Goal: Task Accomplishment & Management: Manage account settings

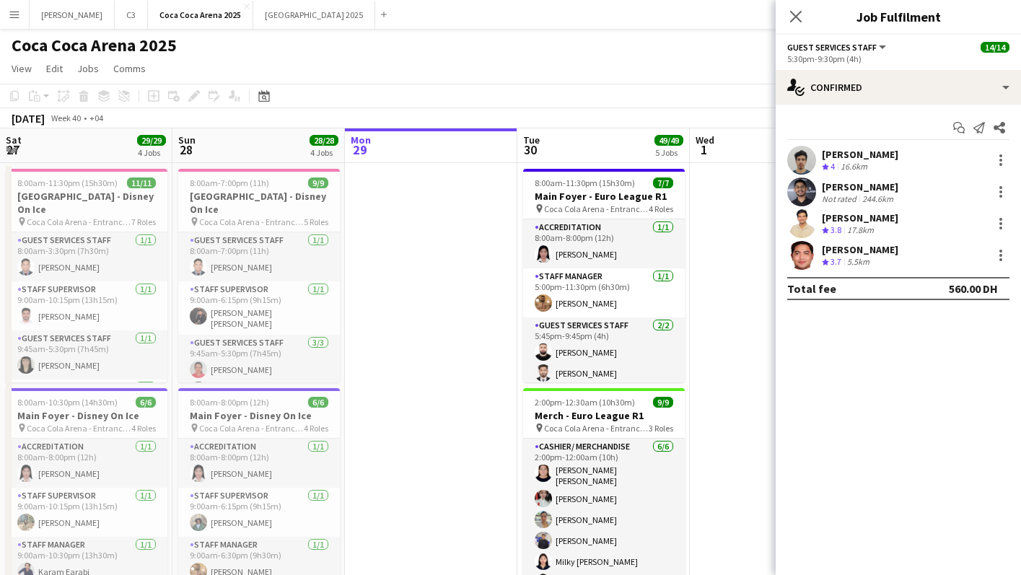
scroll to position [0, 437]
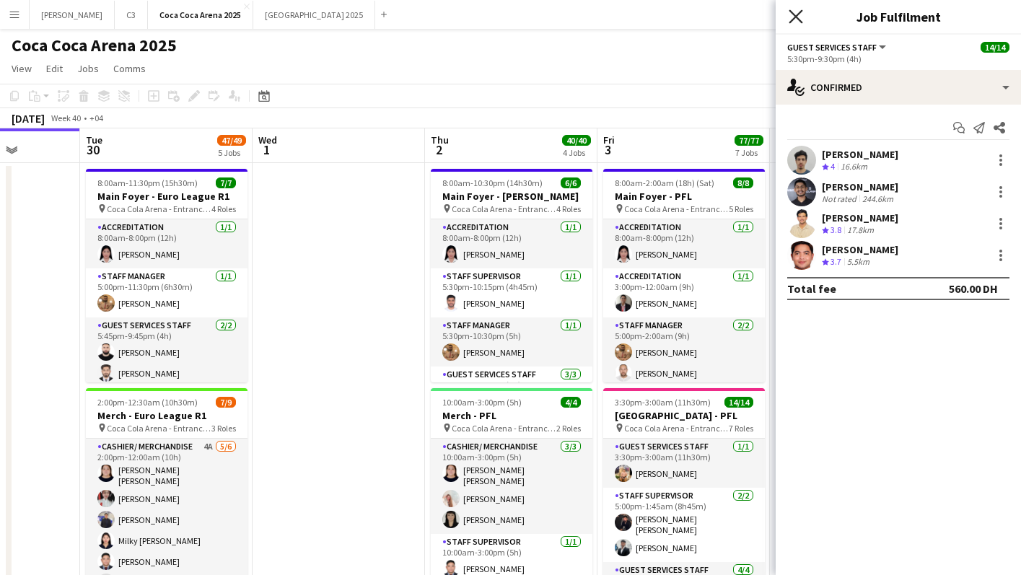
click at [795, 16] on icon at bounding box center [795, 16] width 14 height 14
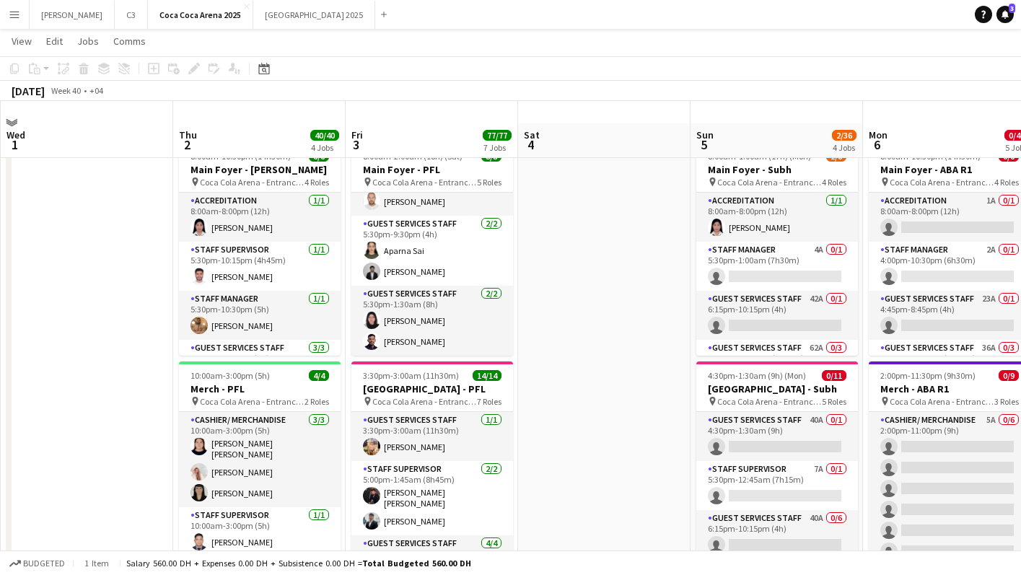
scroll to position [83, 0]
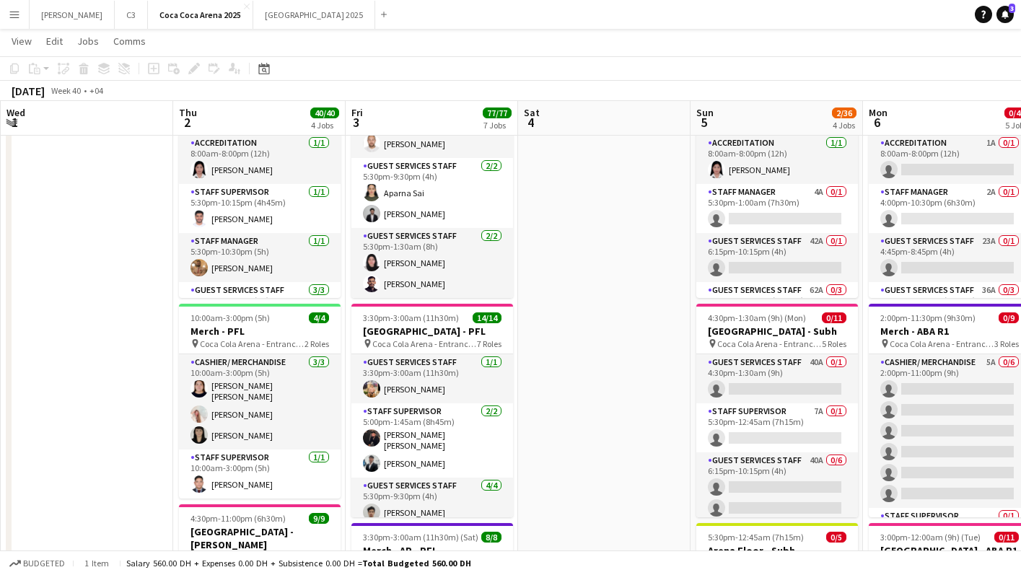
click at [9, 12] on app-icon "Menu" at bounding box center [15, 15] width 12 height 12
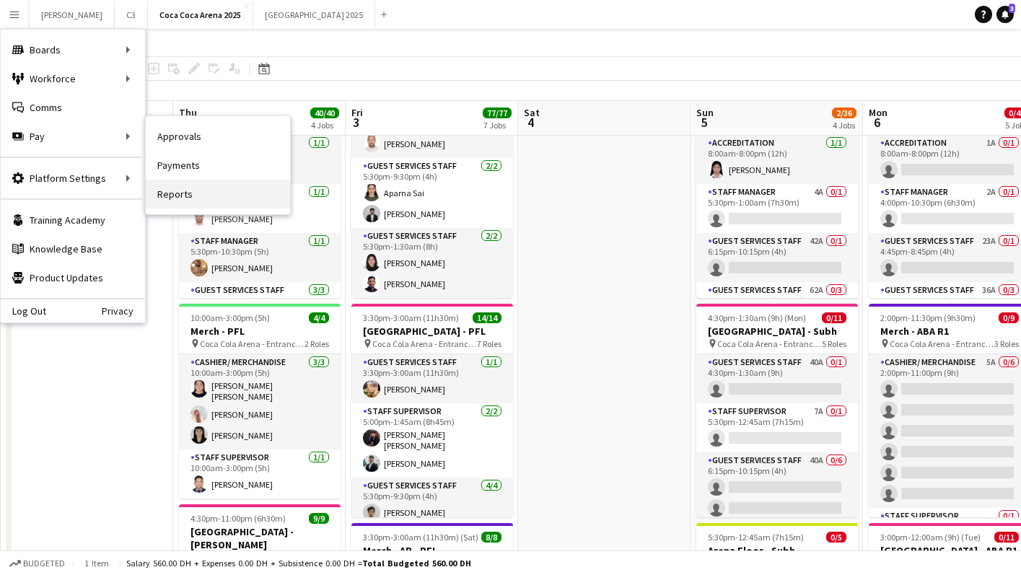
click at [185, 191] on link "Reports" at bounding box center [218, 194] width 144 height 29
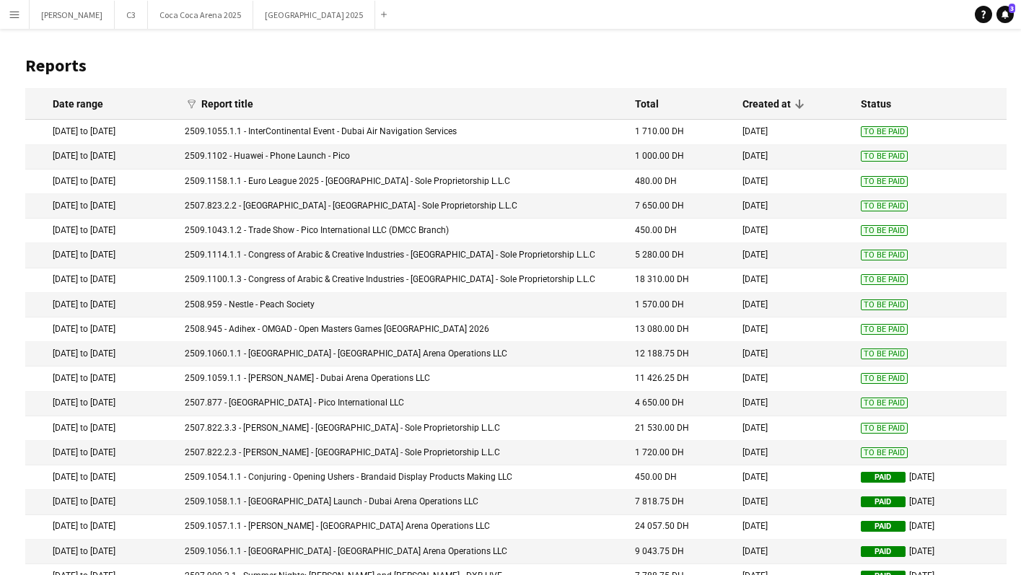
scroll to position [92, 0]
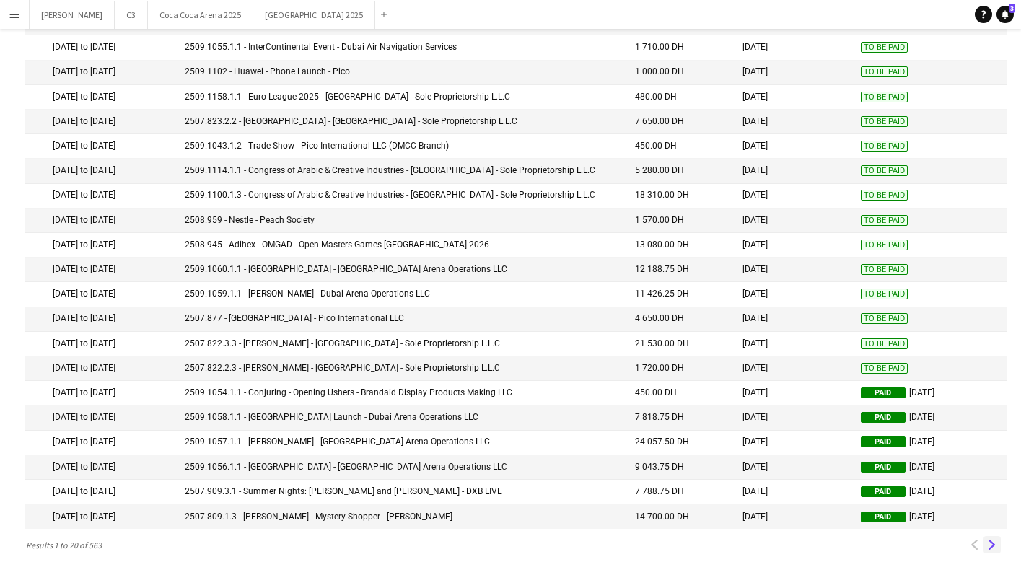
click at [988, 540] on app-icon "Next" at bounding box center [992, 545] width 10 height 10
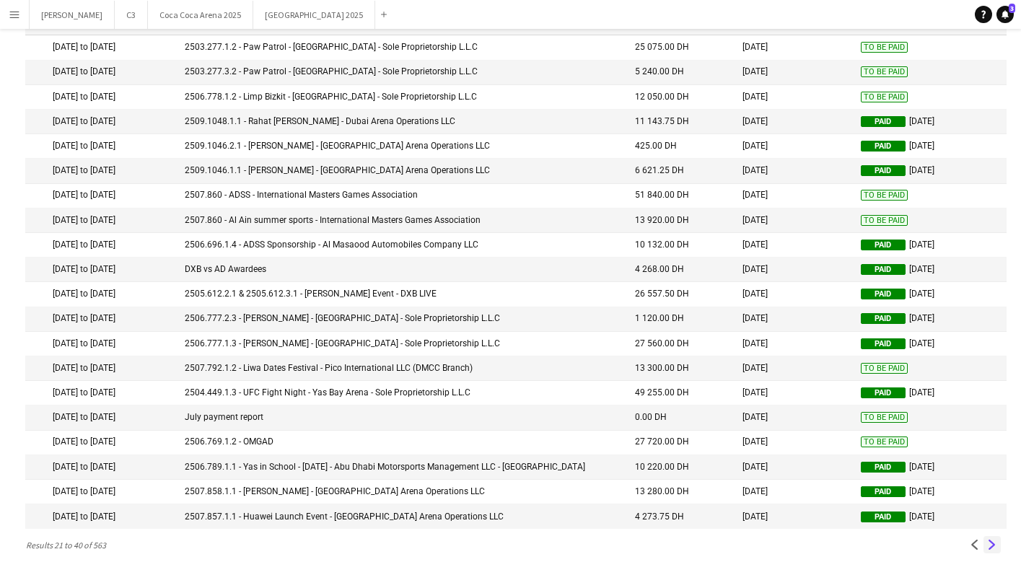
click at [990, 543] on app-icon "Next" at bounding box center [992, 545] width 10 height 10
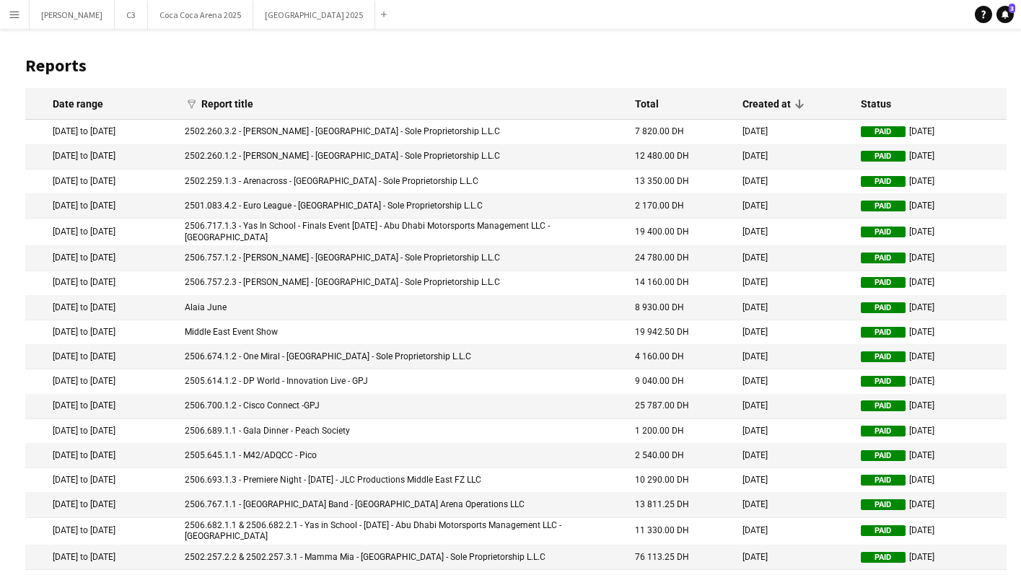
scroll to position [97, 0]
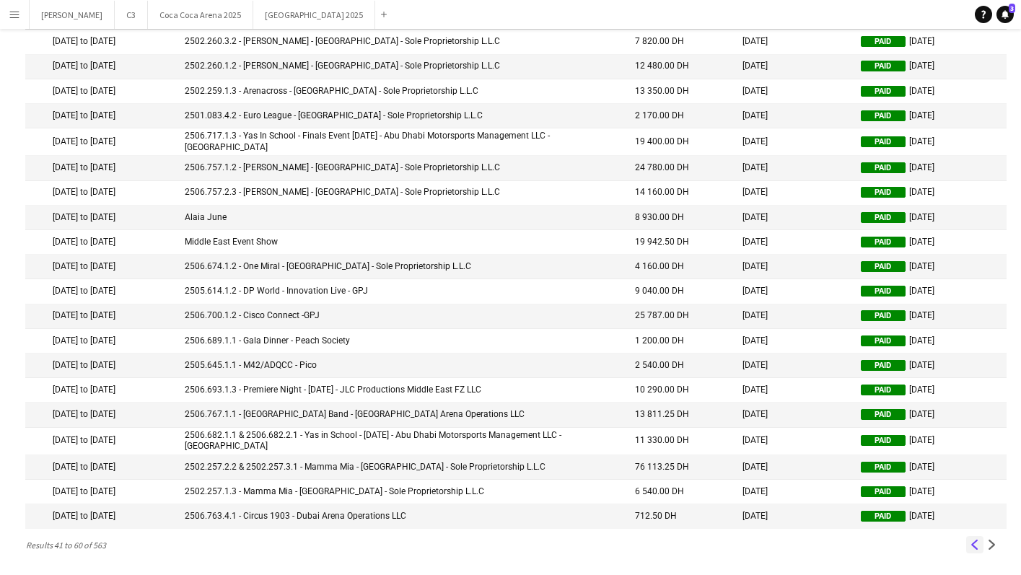
click at [973, 541] on app-icon "Previous" at bounding box center [974, 545] width 10 height 10
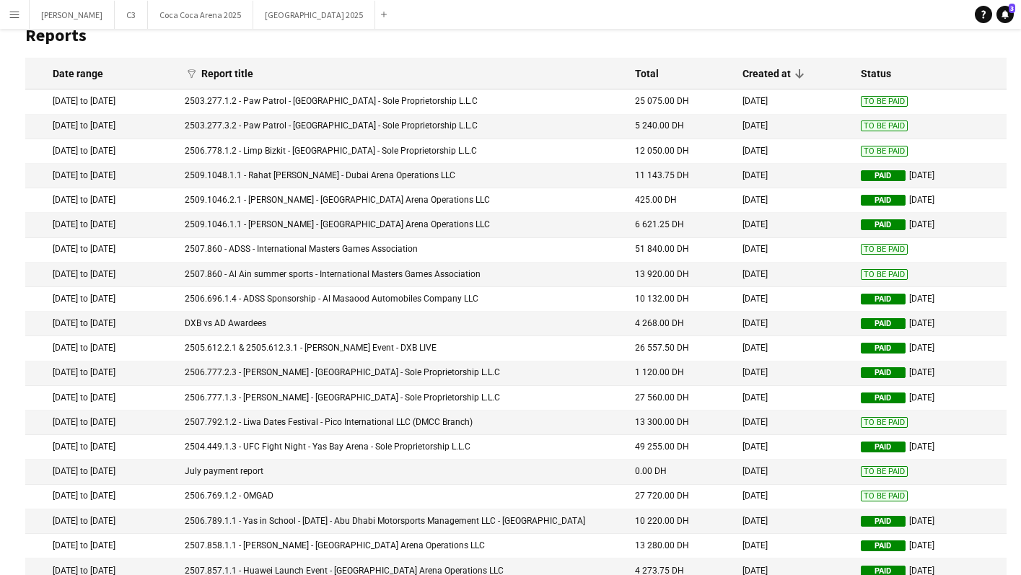
scroll to position [27, 0]
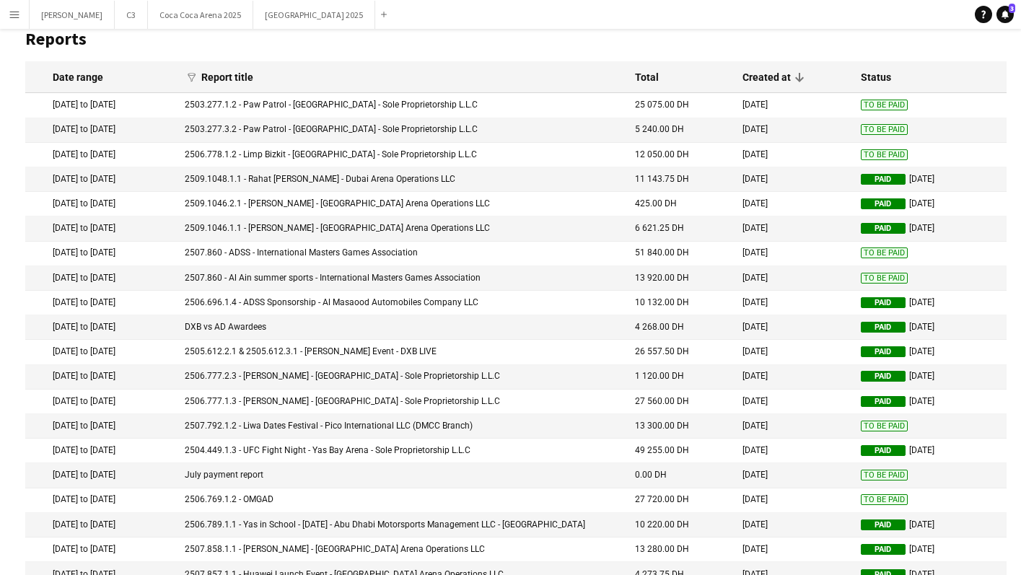
click at [524, 162] on mat-cell "2506.778.1.2 - Limp Bizkit - Yas Bay Arena - Sole Proprietorship L.L.C" at bounding box center [402, 155] width 451 height 25
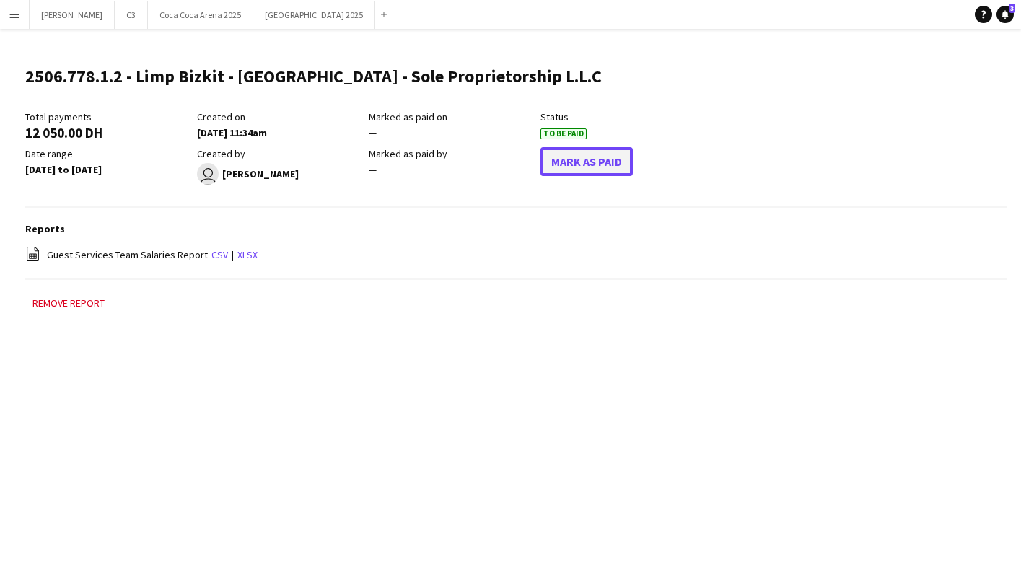
click at [603, 163] on button "Mark As Paid" at bounding box center [586, 161] width 92 height 29
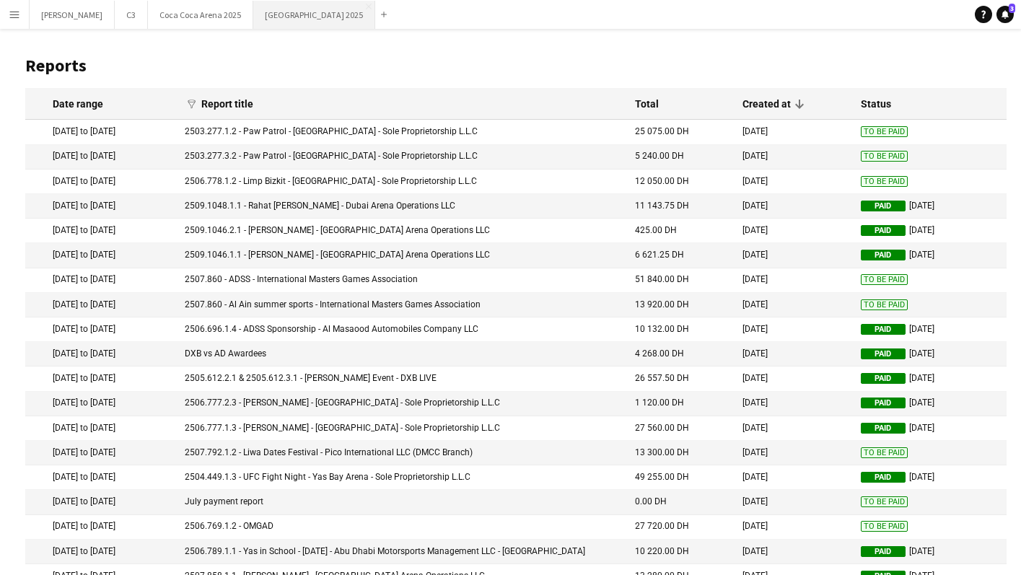
scroll to position [27, 0]
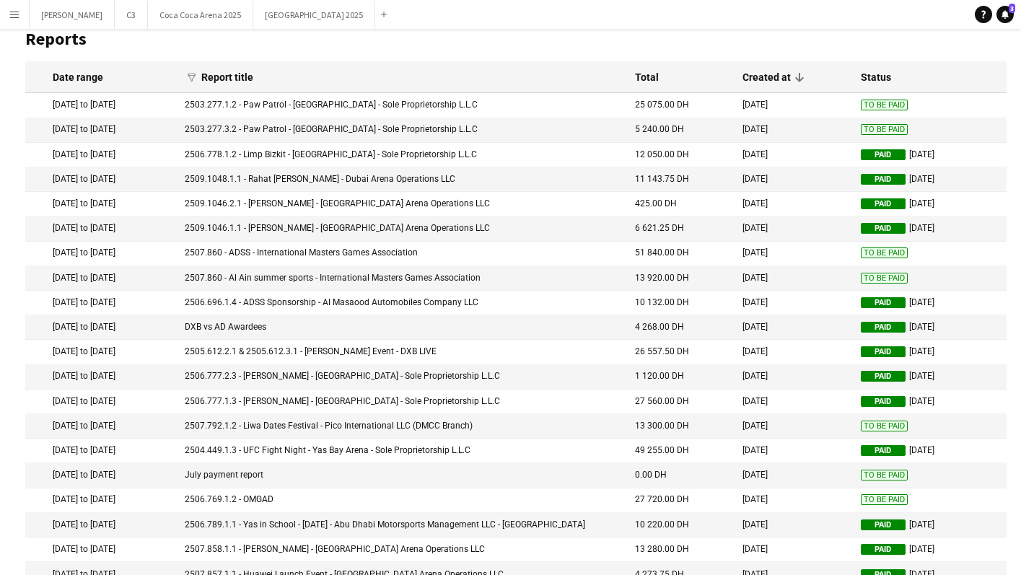
click at [413, 133] on mat-cell "2503.277.3.2 - Paw Patrol - Yas Bay Arena - Sole Proprietorship L.L.C" at bounding box center [402, 130] width 451 height 25
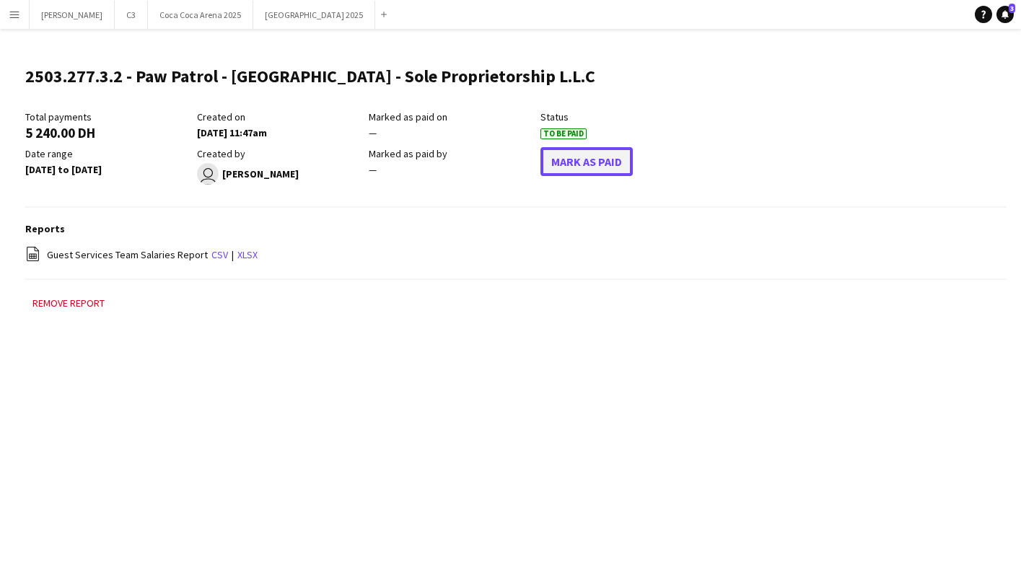
click at [579, 162] on button "Mark As Paid" at bounding box center [586, 161] width 92 height 29
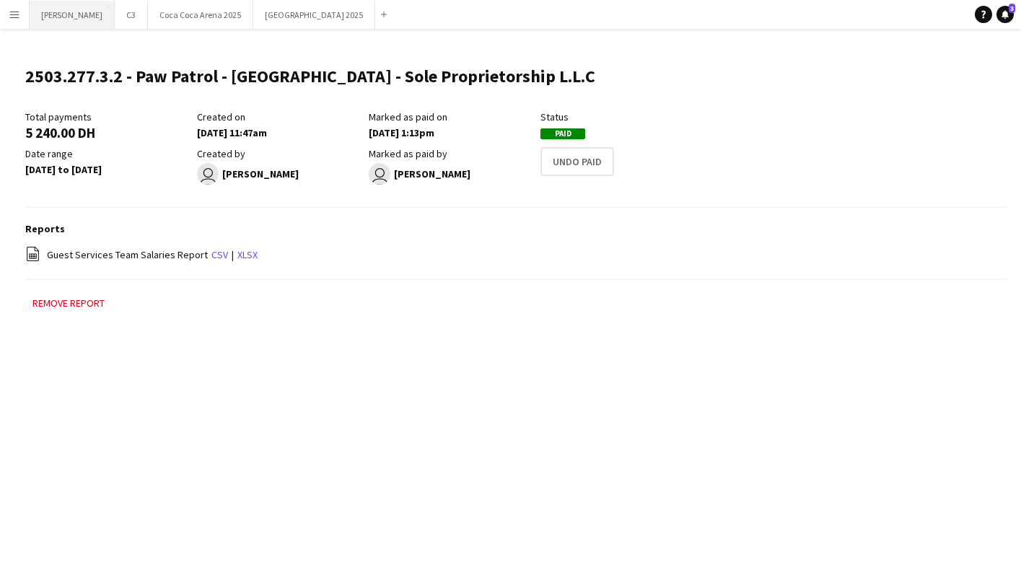
scroll to position [27, 0]
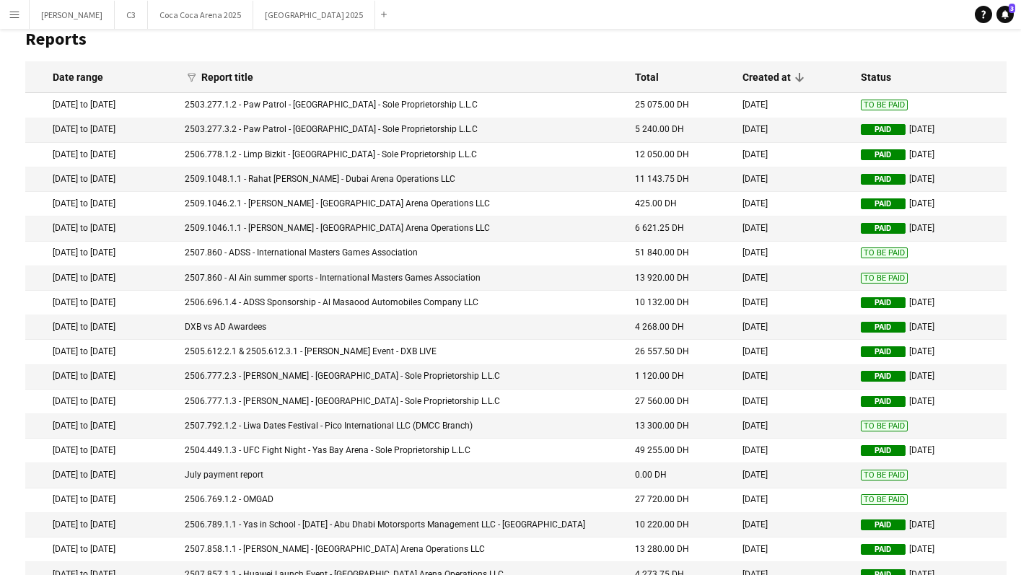
click at [605, 113] on mat-cell "2503.277.1.2 - Paw Patrol - Yas Bay Arena - Sole Proprietorship L.L.C" at bounding box center [402, 105] width 451 height 25
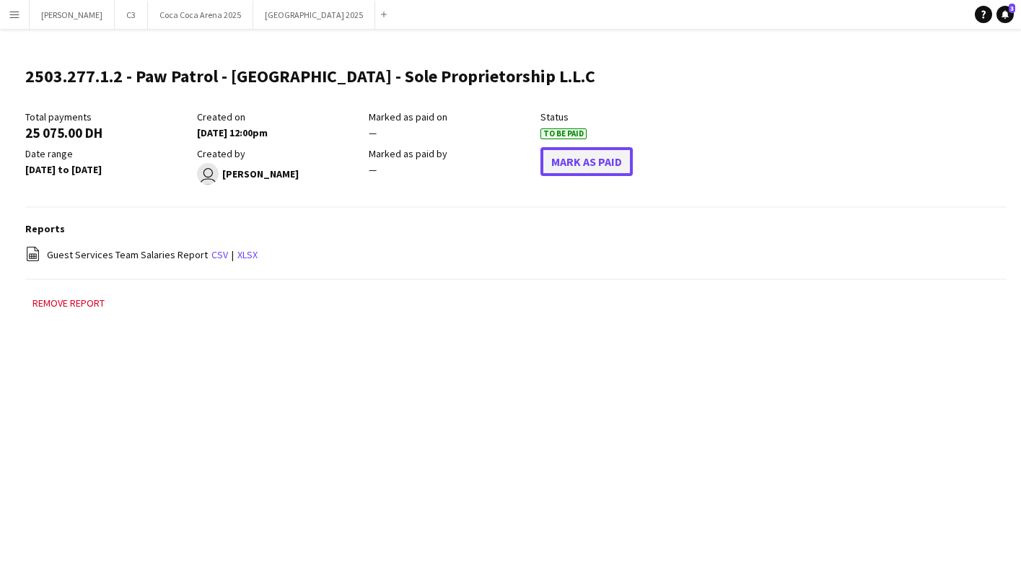
click at [602, 156] on button "Mark As Paid" at bounding box center [586, 161] width 92 height 29
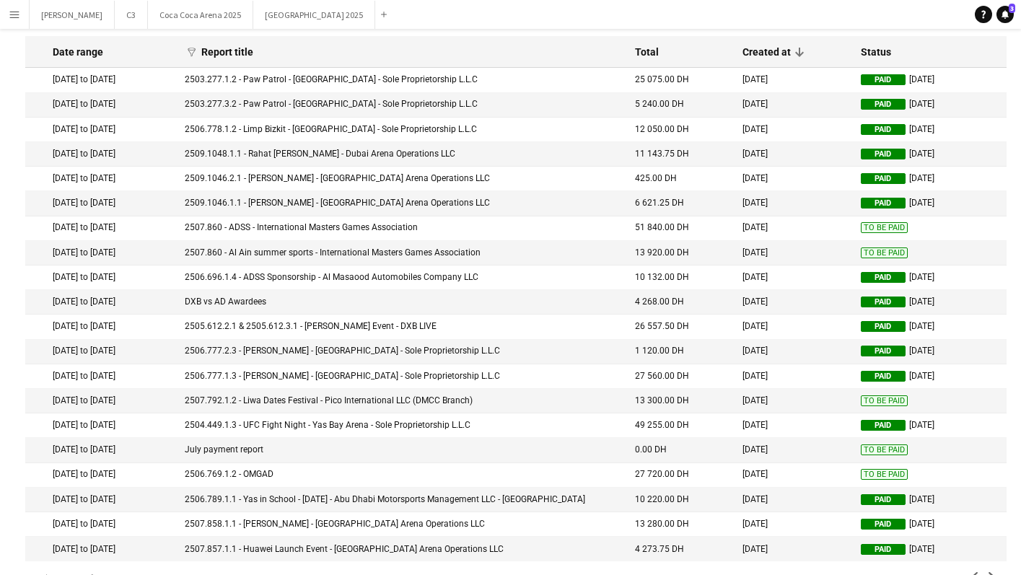
scroll to position [92, 0]
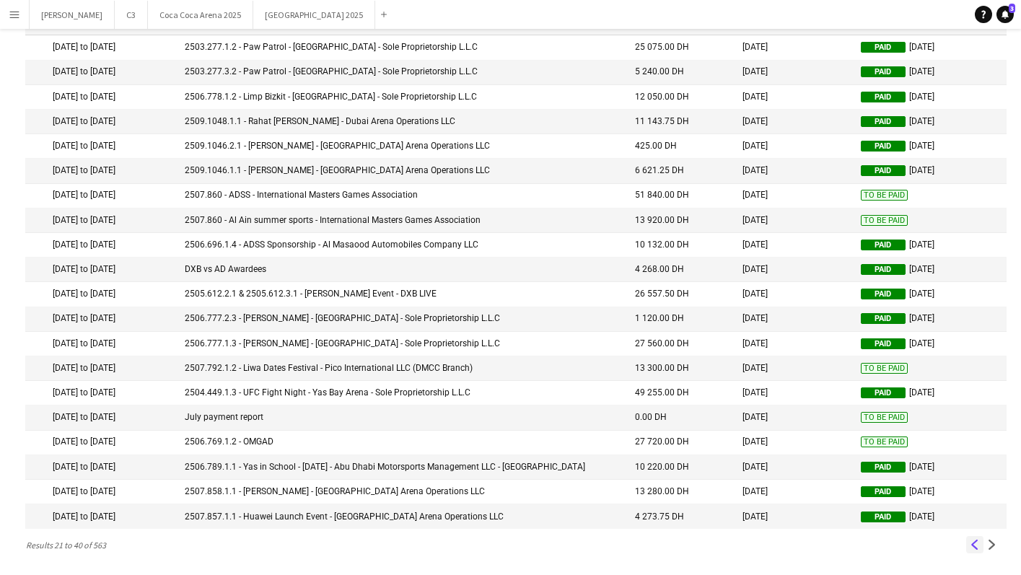
click at [975, 540] on app-icon "Previous" at bounding box center [974, 545] width 10 height 10
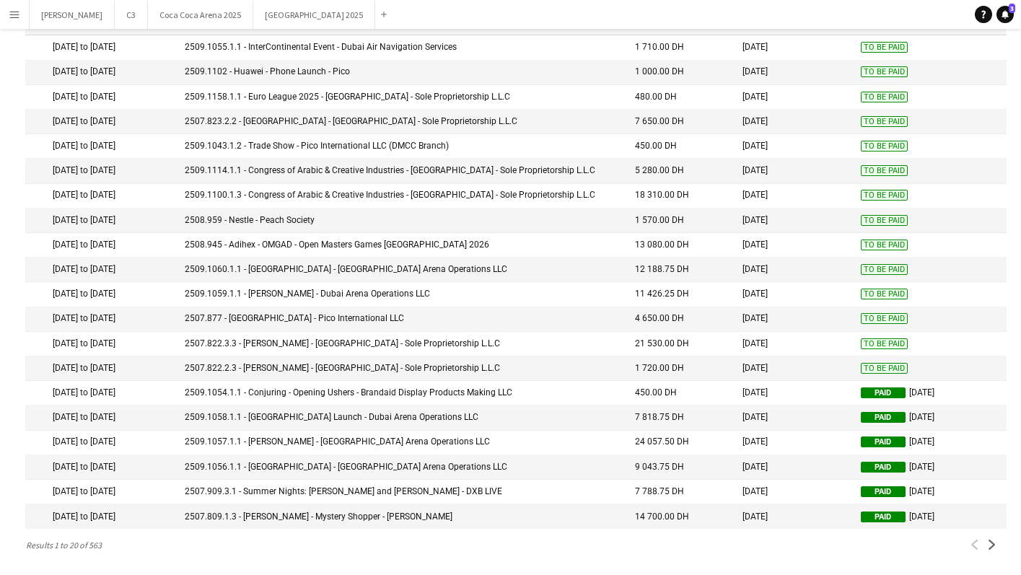
click at [414, 293] on mat-cell "2509.1059.1.1 - Sunidhi Chauhan - Dubai Arena Operations LLC" at bounding box center [402, 294] width 451 height 25
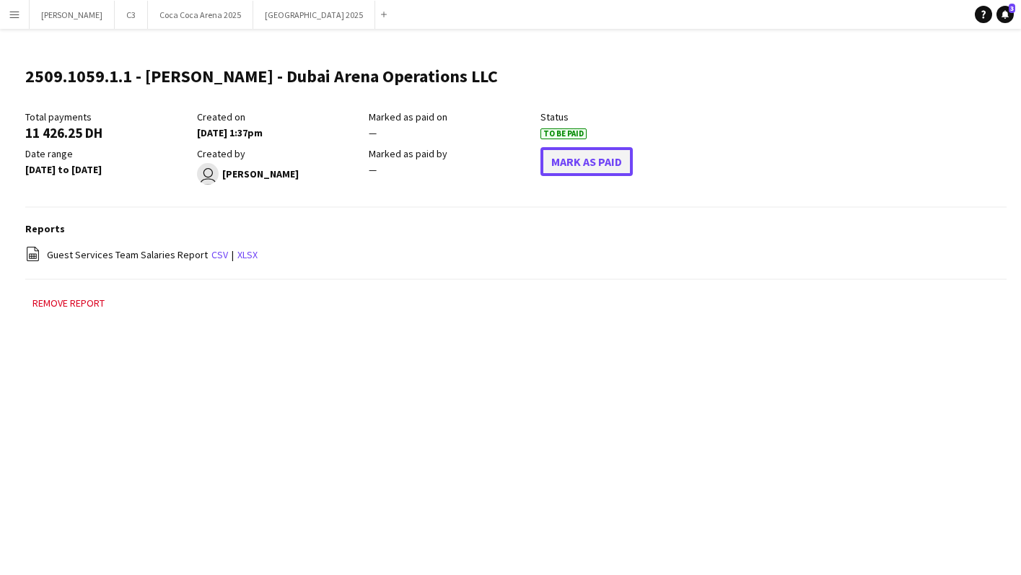
click at [560, 162] on button "Mark As Paid" at bounding box center [586, 161] width 92 height 29
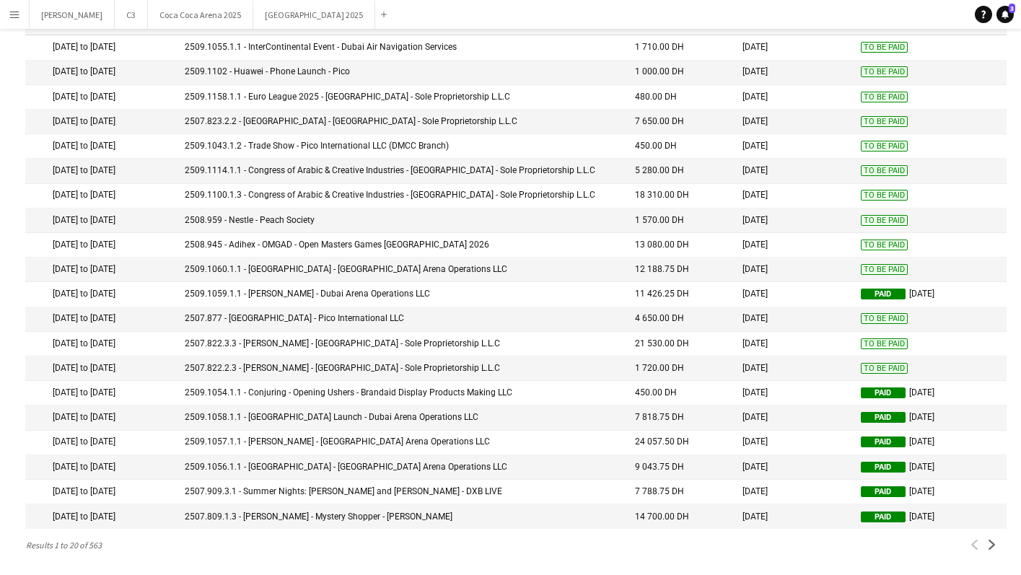
click at [440, 262] on mat-cell "2509.1060.1.1 - Dionela - Dubai Arena Operations LLC" at bounding box center [402, 270] width 451 height 25
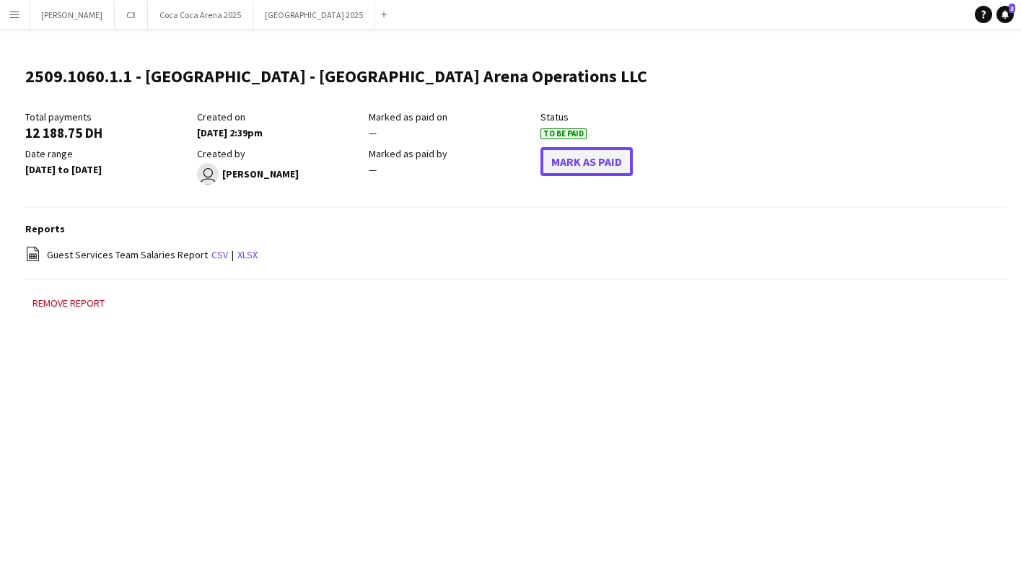
click at [568, 151] on button "Mark As Paid" at bounding box center [586, 161] width 92 height 29
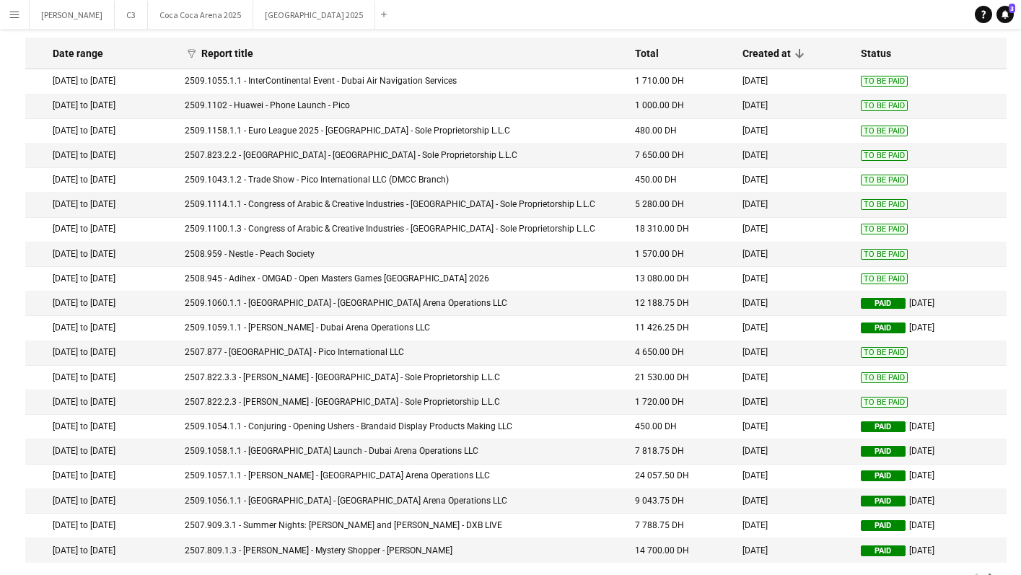
scroll to position [57, 0]
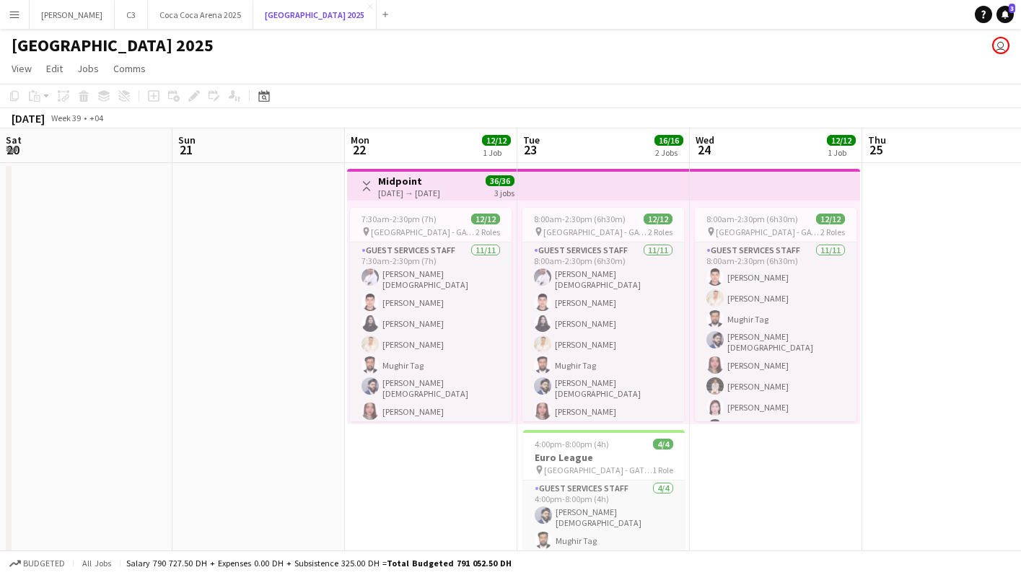
scroll to position [0, 437]
